Goal: Navigation & Orientation: Understand site structure

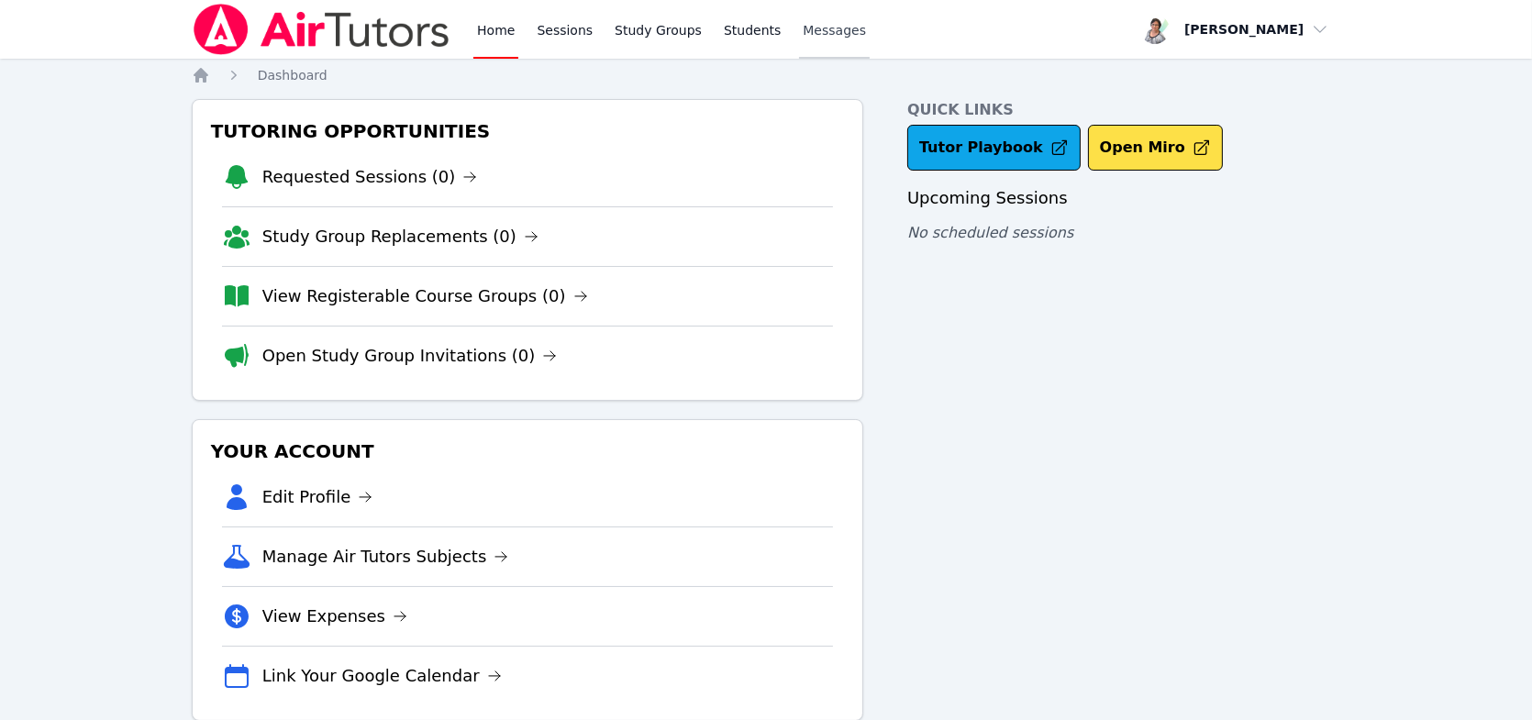
click at [806, 28] on span "Messages" at bounding box center [834, 30] width 63 height 18
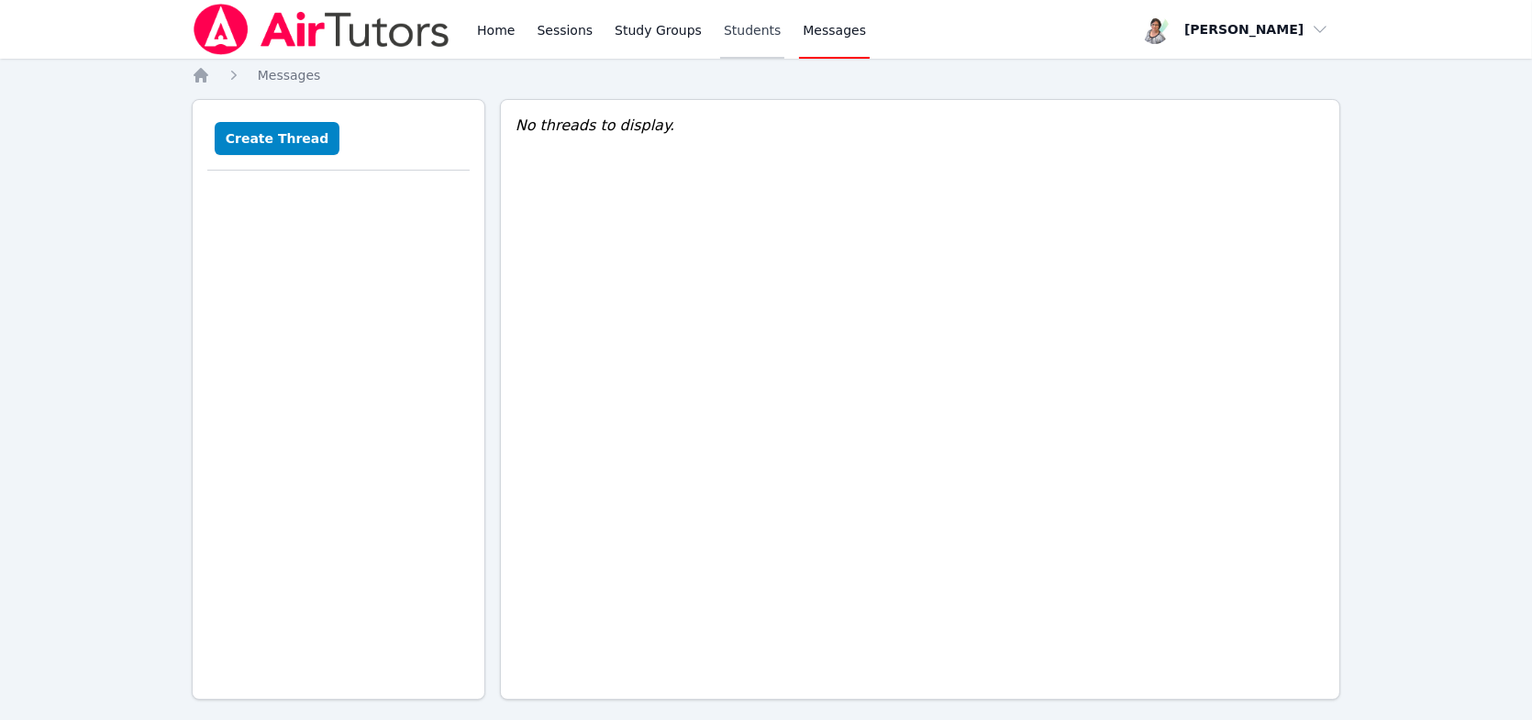
click at [729, 29] on link "Students" at bounding box center [752, 29] width 64 height 59
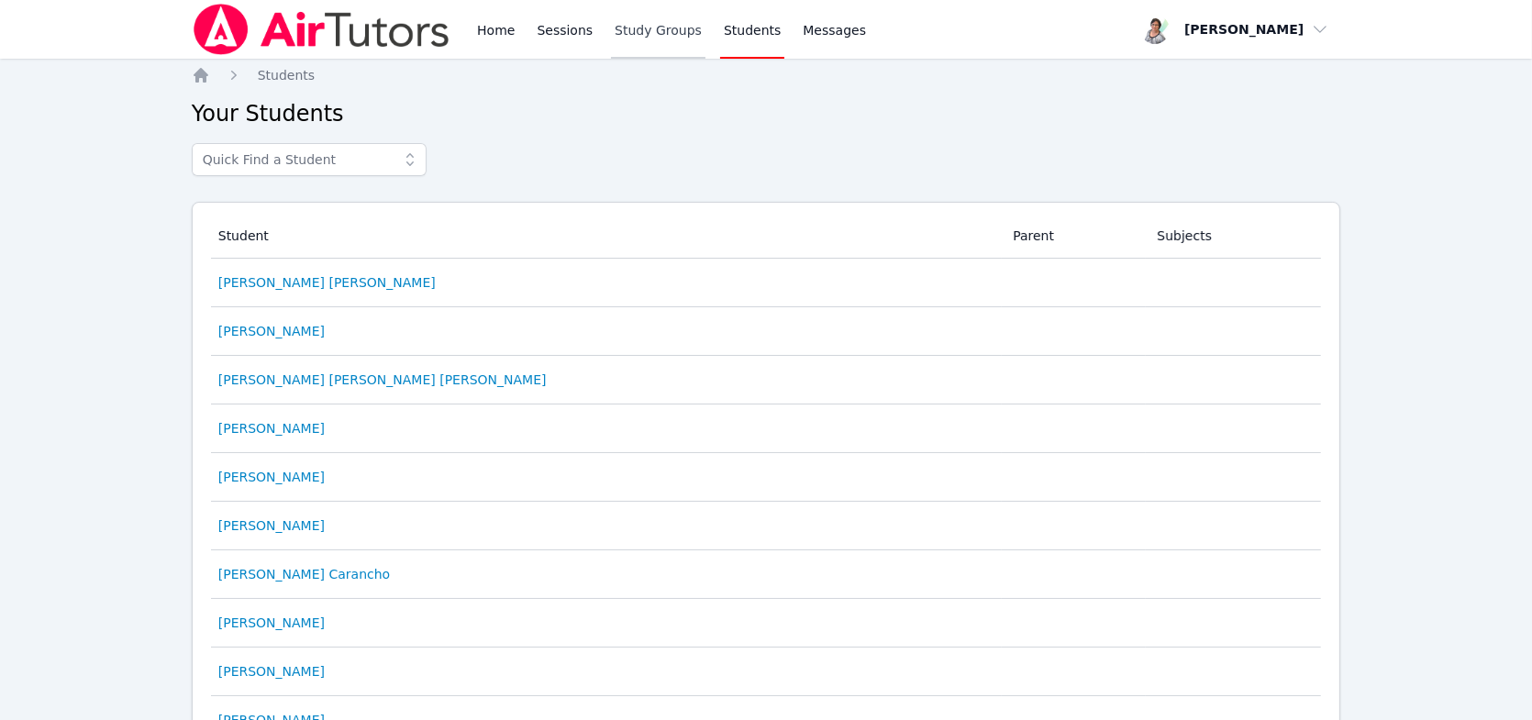
click at [651, 28] on link "Study Groups" at bounding box center [658, 29] width 94 height 59
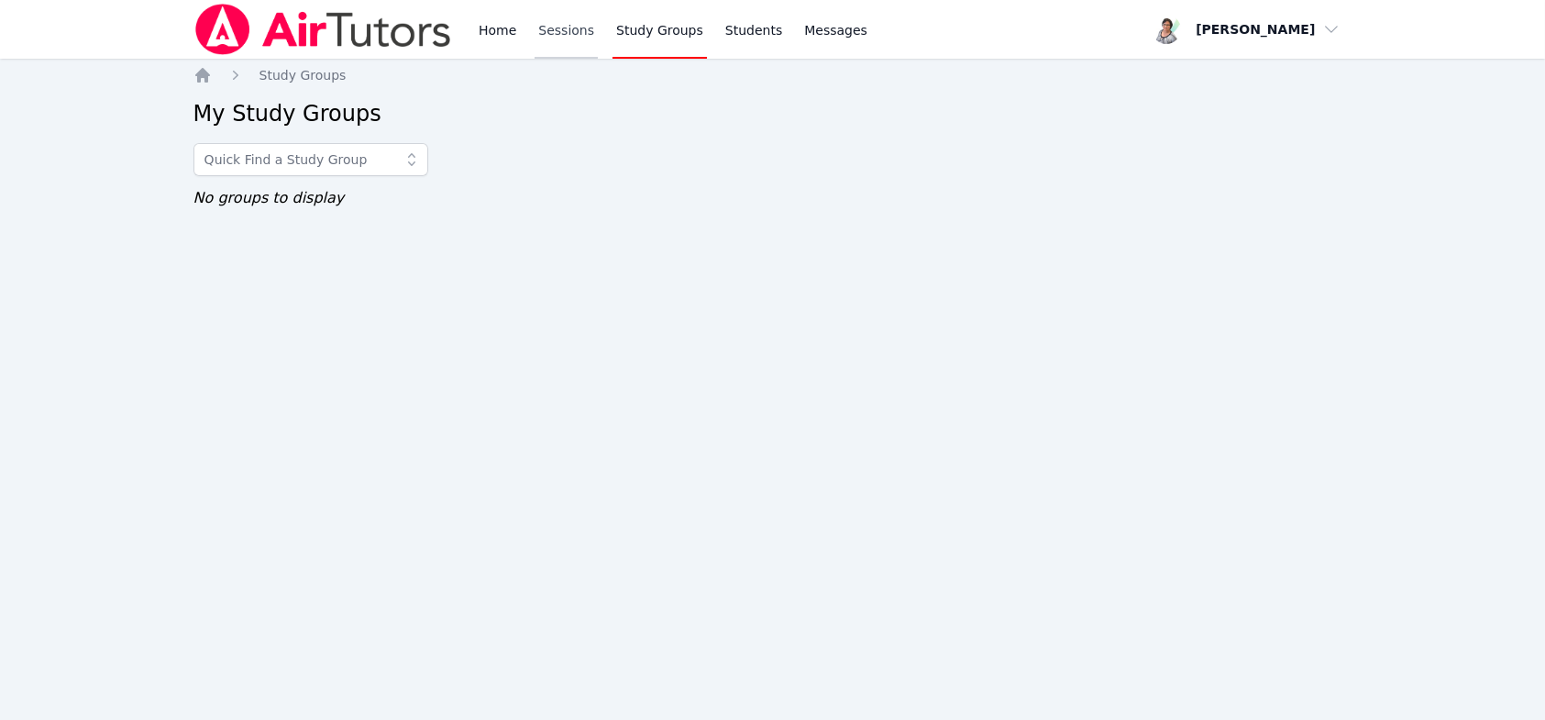
click at [557, 23] on link "Sessions" at bounding box center [566, 29] width 63 height 59
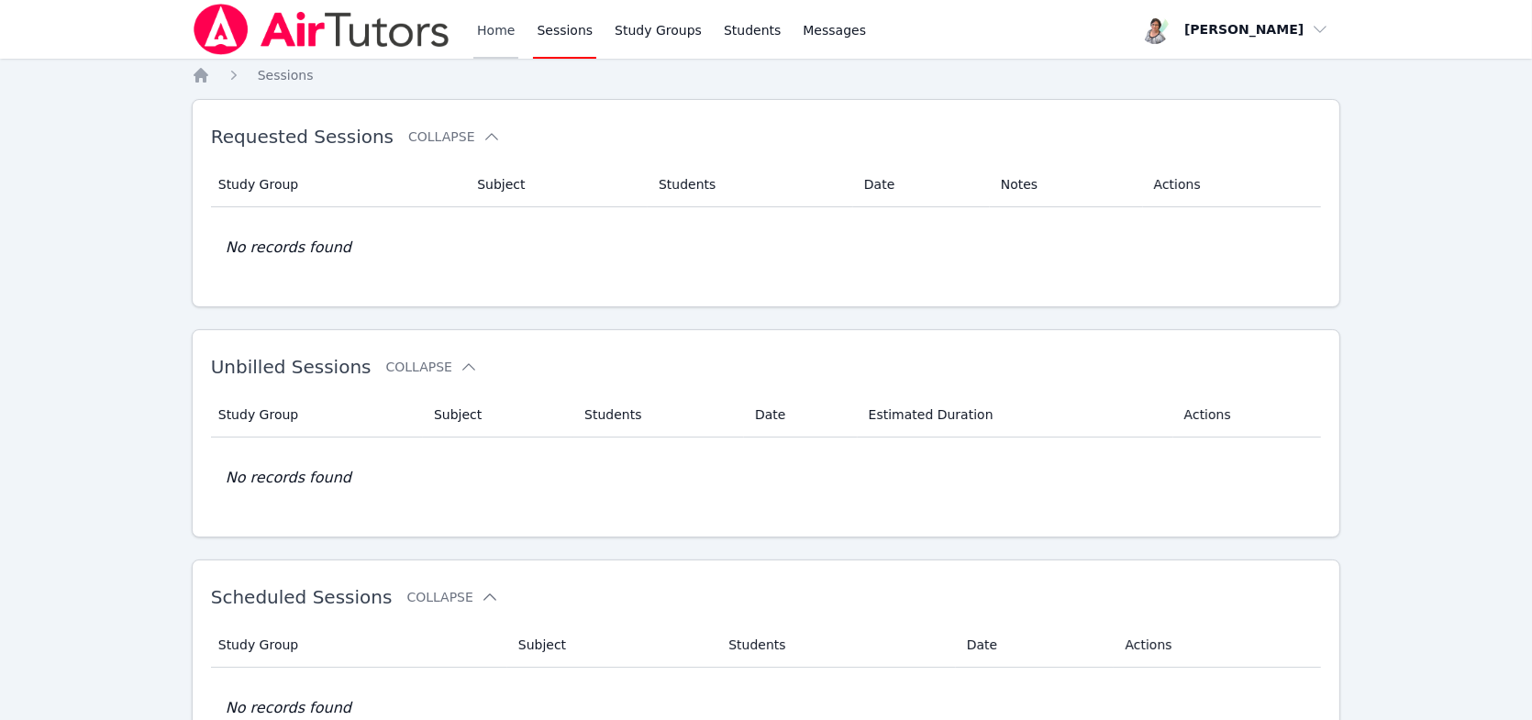
click at [481, 27] on link "Home" at bounding box center [495, 29] width 45 height 59
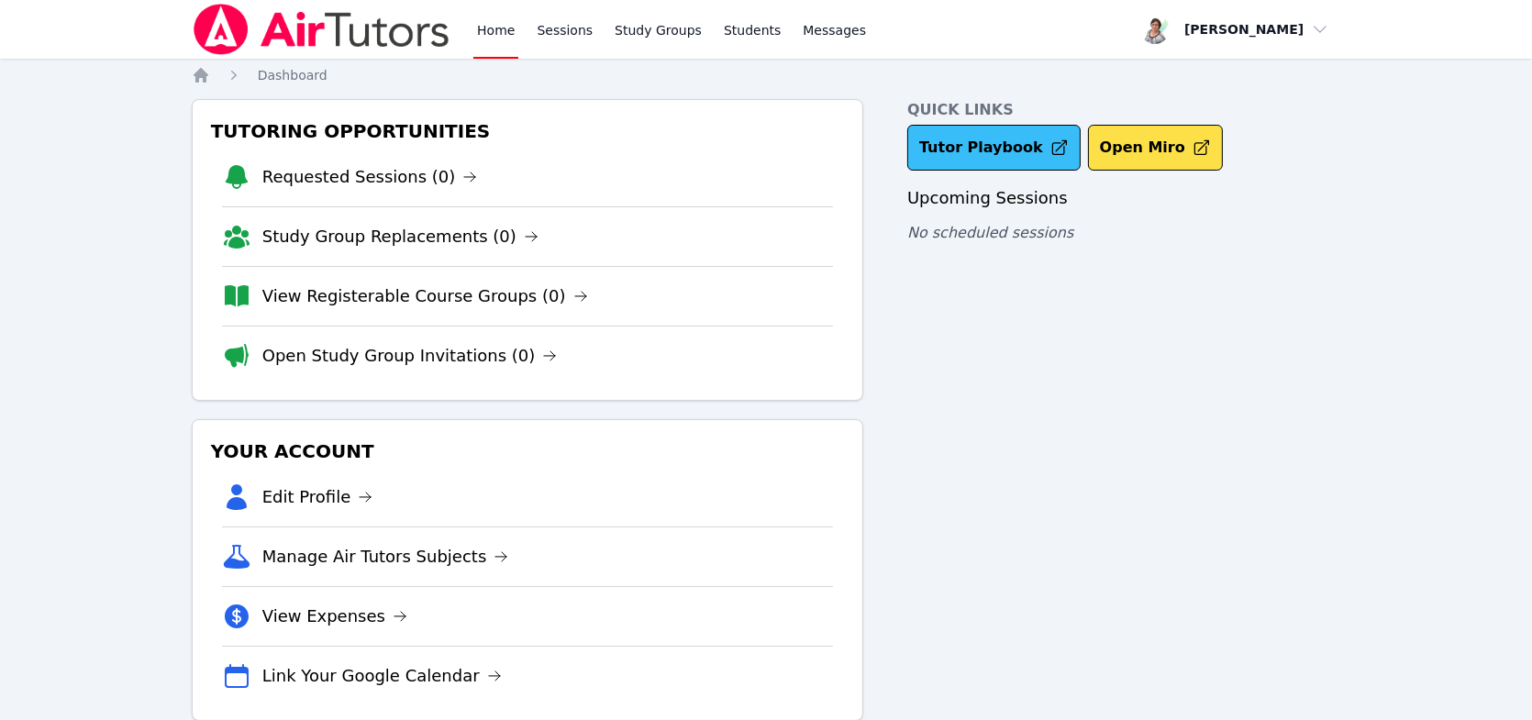
scroll to position [36, 0]
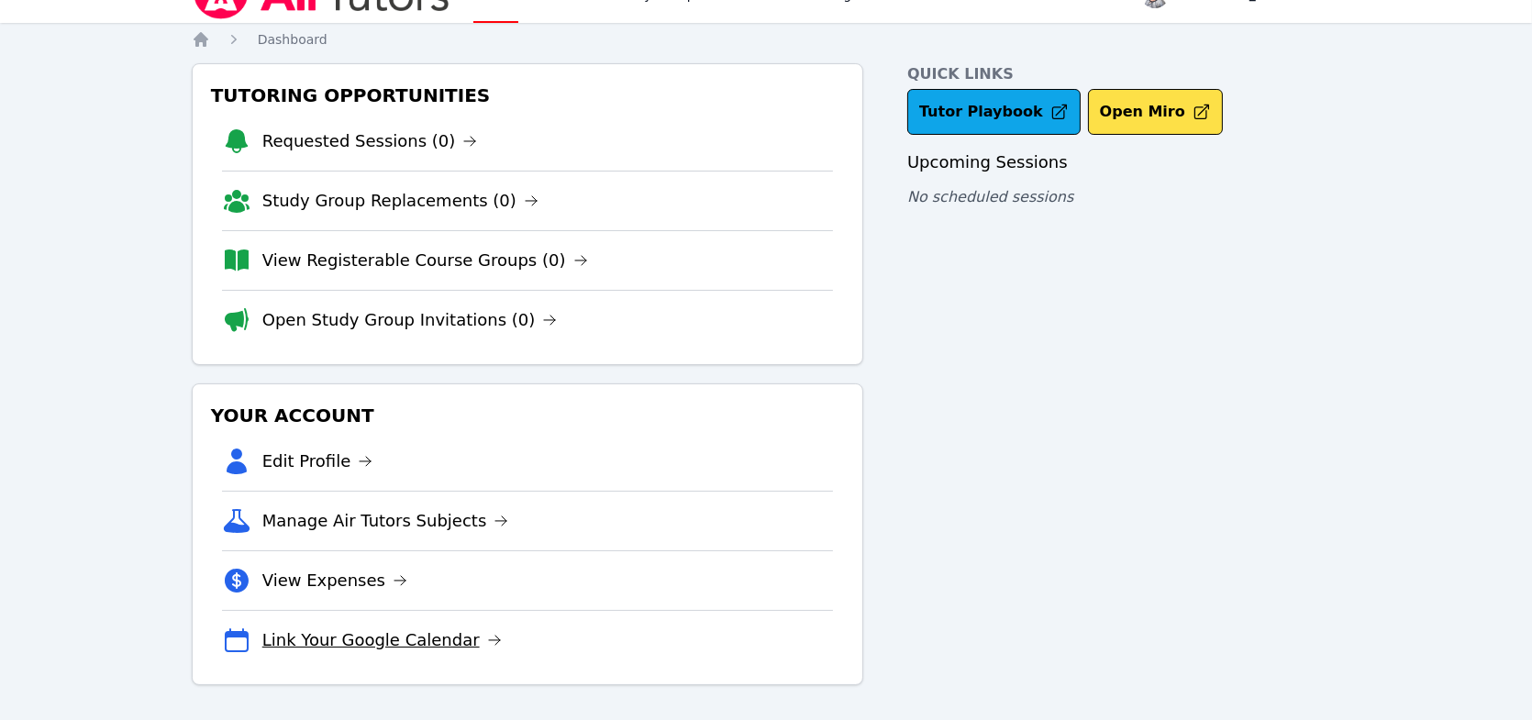
click at [394, 627] on link "Link Your Google Calendar" at bounding box center [381, 640] width 239 height 26
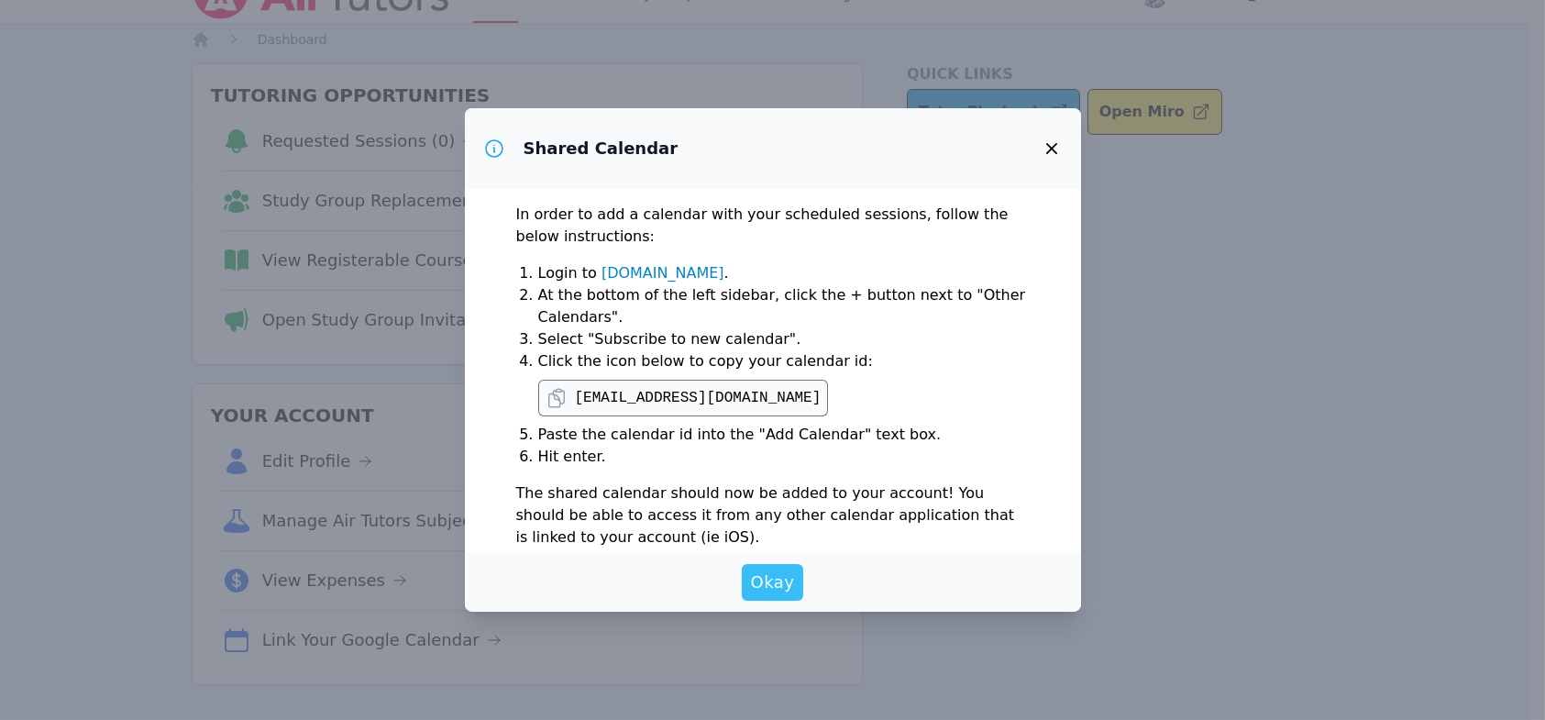
click at [772, 581] on span "Okay" at bounding box center [773, 583] width 44 height 26
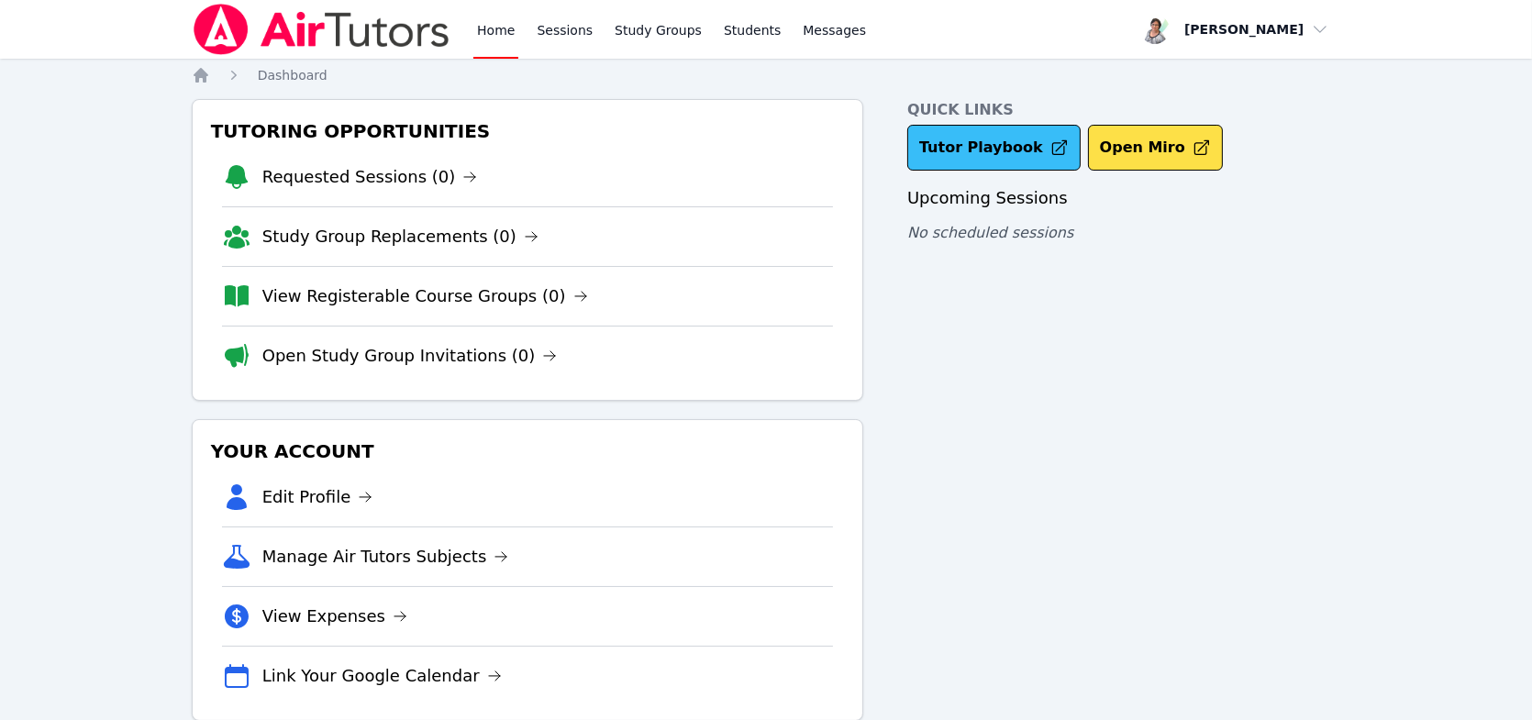
click at [972, 143] on link "Tutor Playbook" at bounding box center [993, 148] width 173 height 46
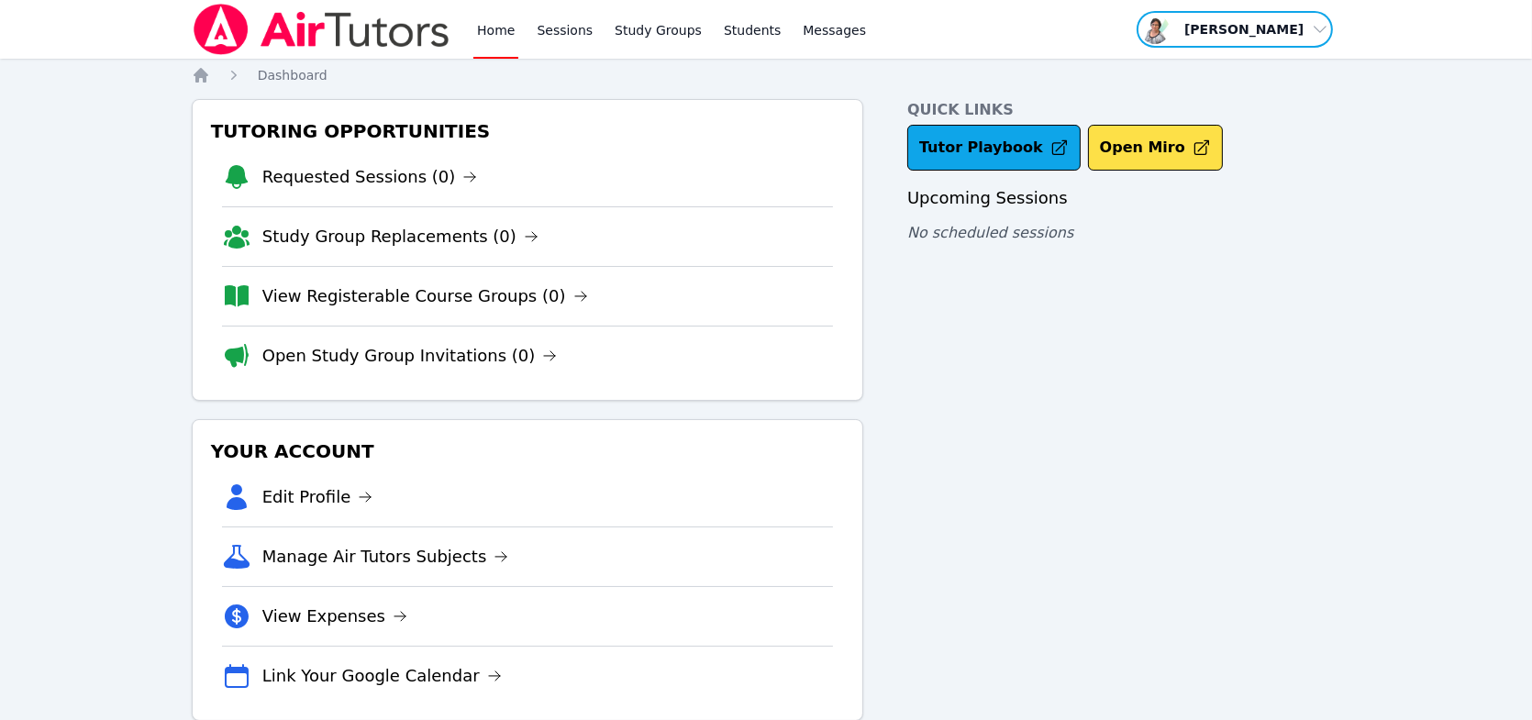
click at [1231, 30] on span "button" at bounding box center [1235, 29] width 200 height 40
click at [1197, 64] on link "Profile" at bounding box center [1241, 71] width 176 height 33
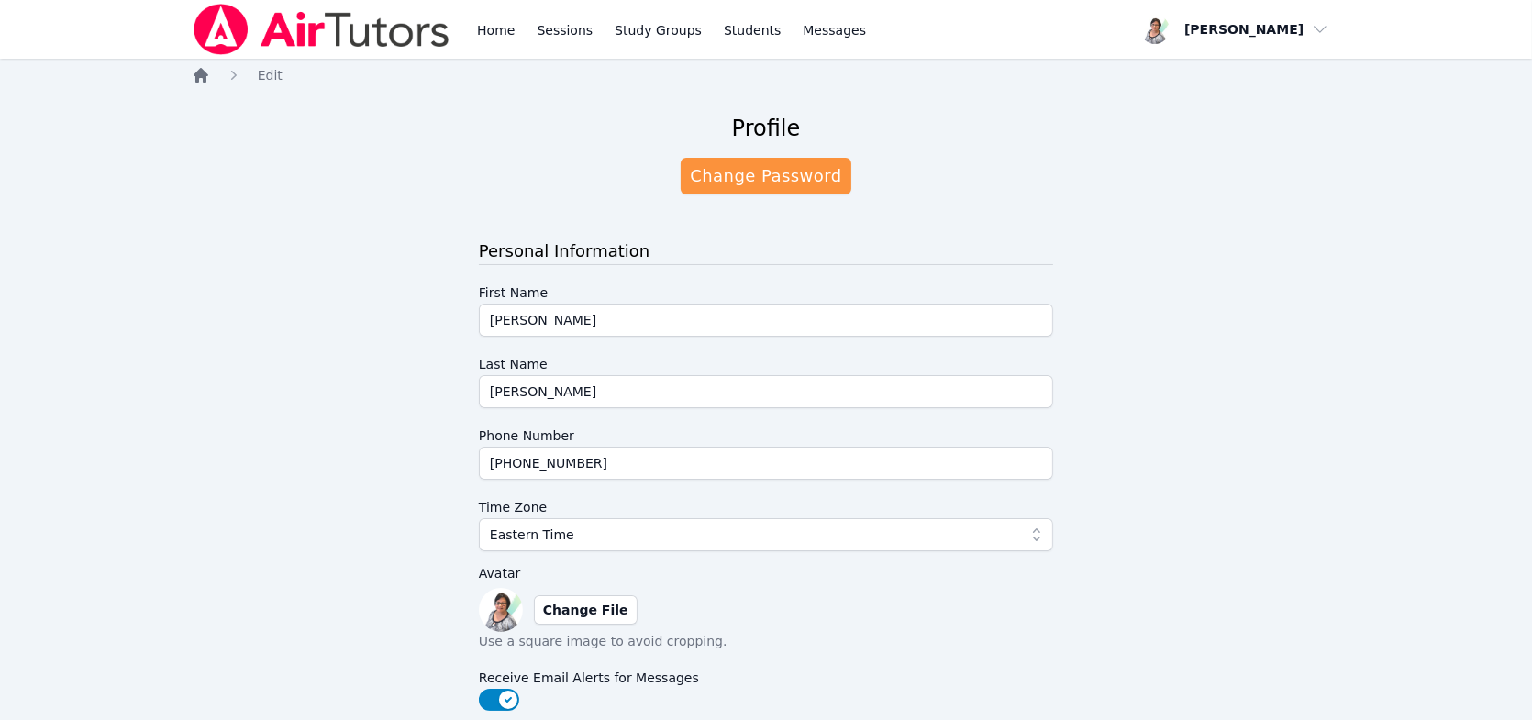
click at [198, 77] on icon "Breadcrumb" at bounding box center [201, 75] width 15 height 15
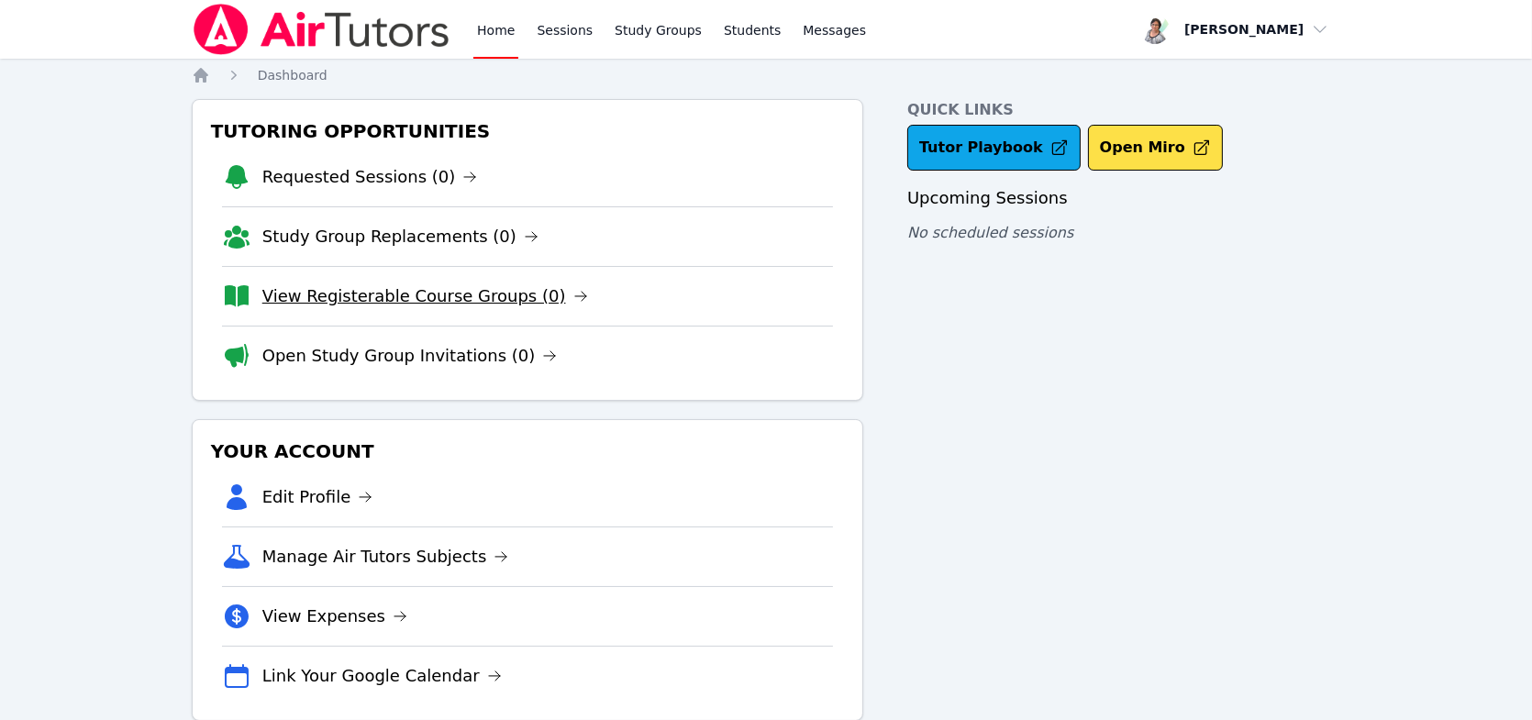
click at [282, 296] on link "View Registerable Course Groups (0)" at bounding box center [425, 296] width 326 height 26
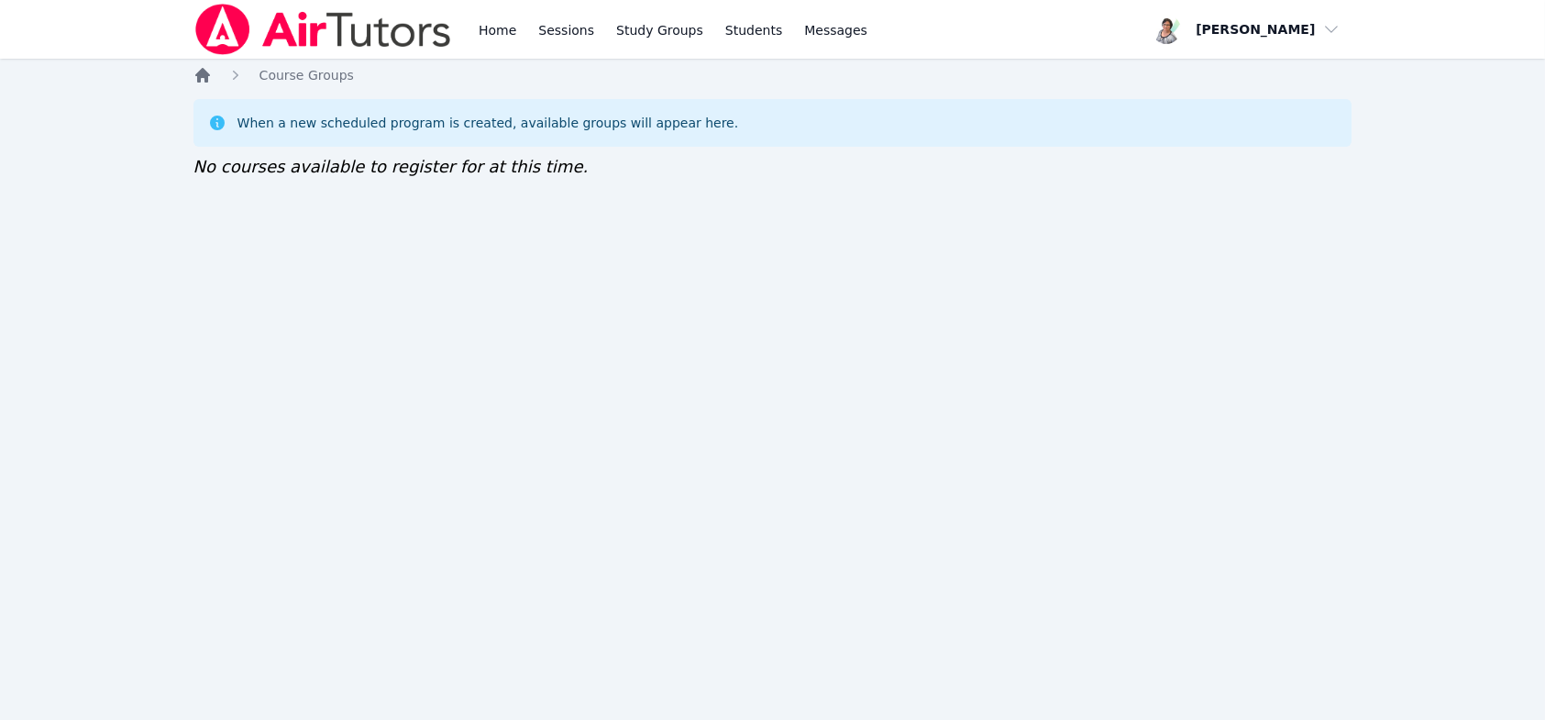
click at [197, 75] on icon "Breadcrumb" at bounding box center [202, 75] width 15 height 15
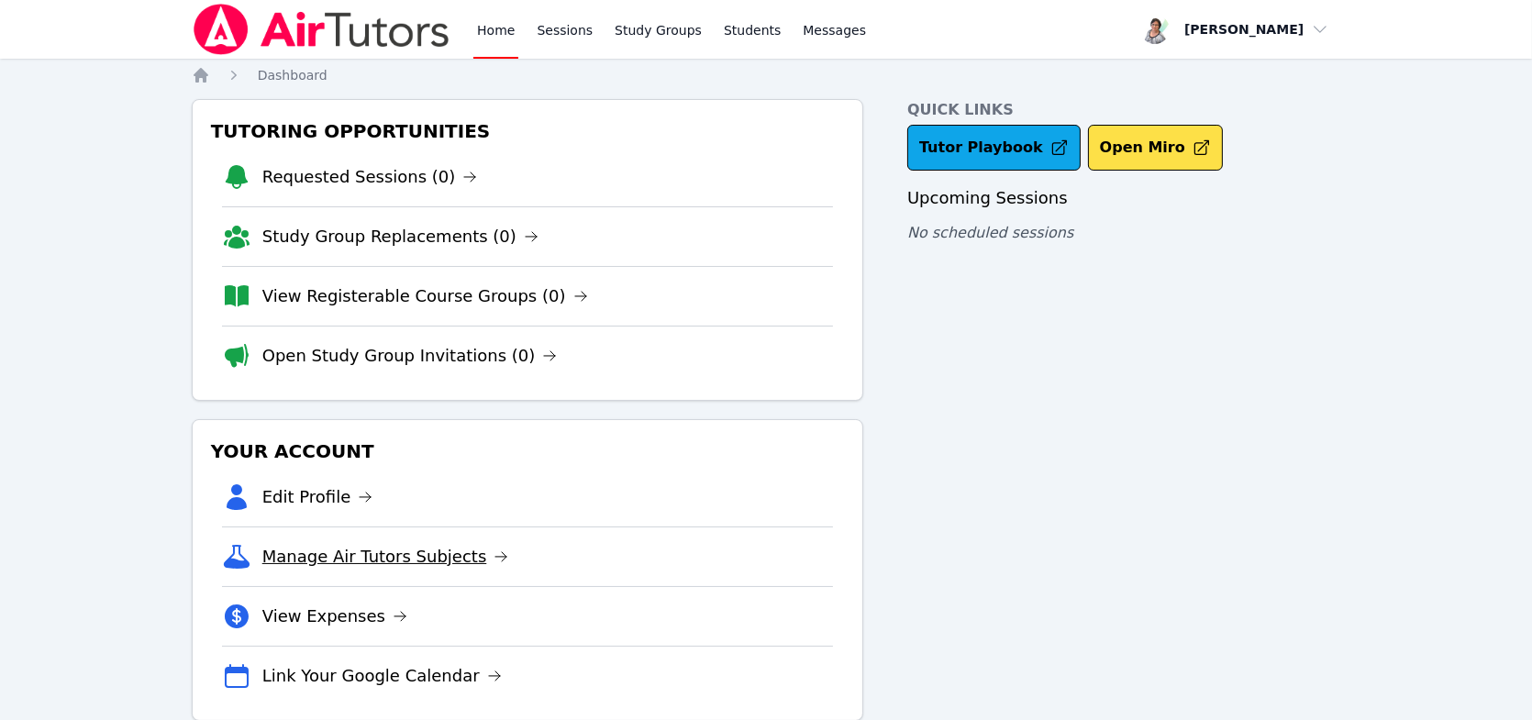
click at [306, 555] on link "Manage Air Tutors Subjects" at bounding box center [385, 557] width 247 height 26
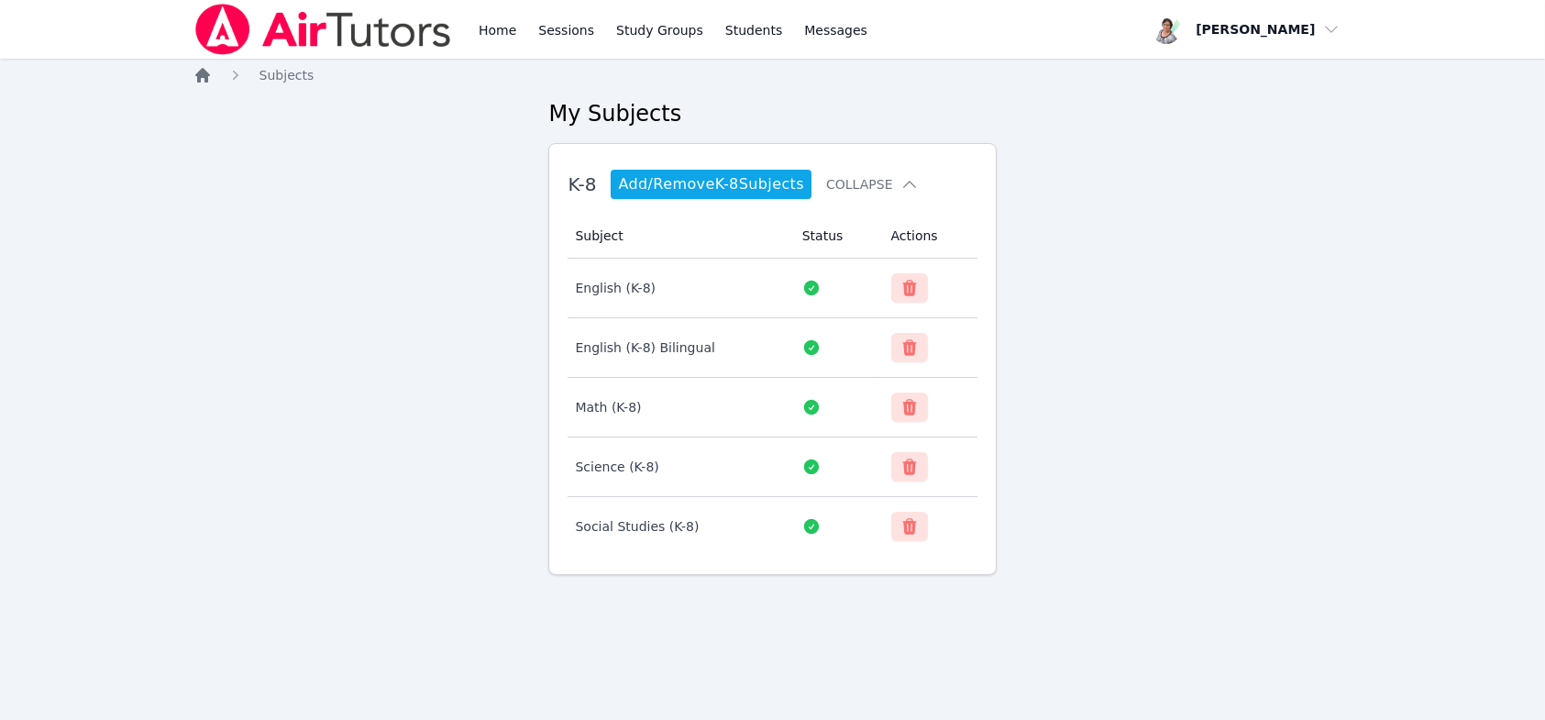
click at [194, 72] on icon "Breadcrumb" at bounding box center [203, 75] width 18 height 18
